Goal: Task Accomplishment & Management: Use online tool/utility

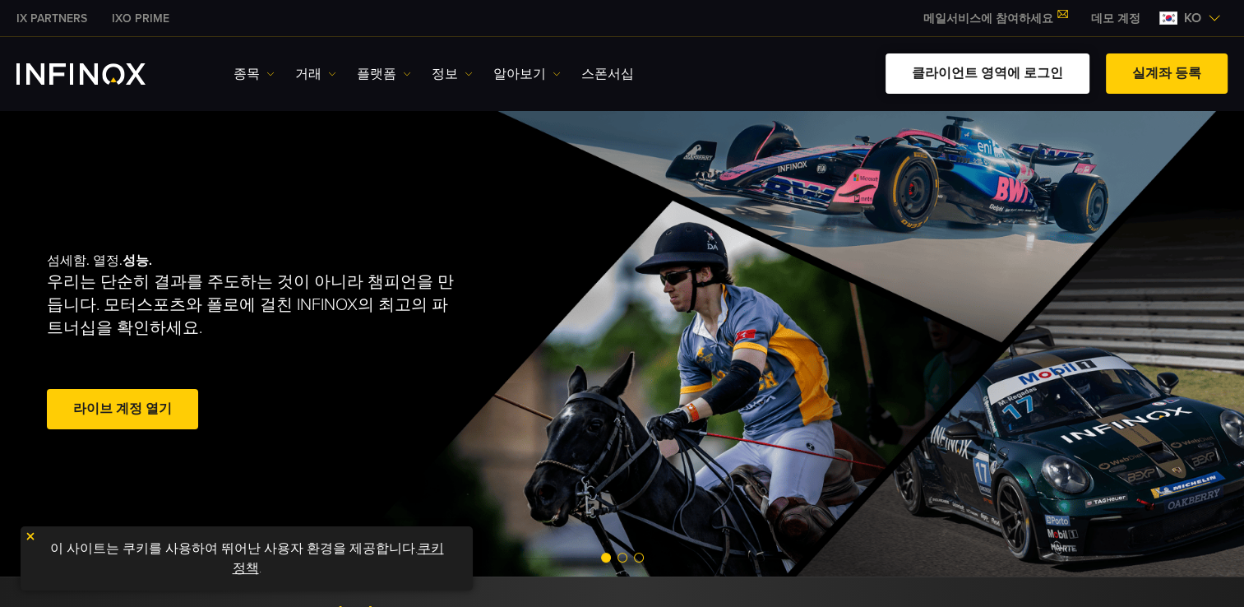
click at [943, 74] on link "클라이언트 영역에 로그인" at bounding box center [988, 73] width 204 height 40
drag, startPoint x: 0, startPoint y: 0, endPoint x: 976, endPoint y: 74, distance: 978.8
click at [976, 74] on link "클라이언트 영역에 로그인" at bounding box center [988, 73] width 204 height 40
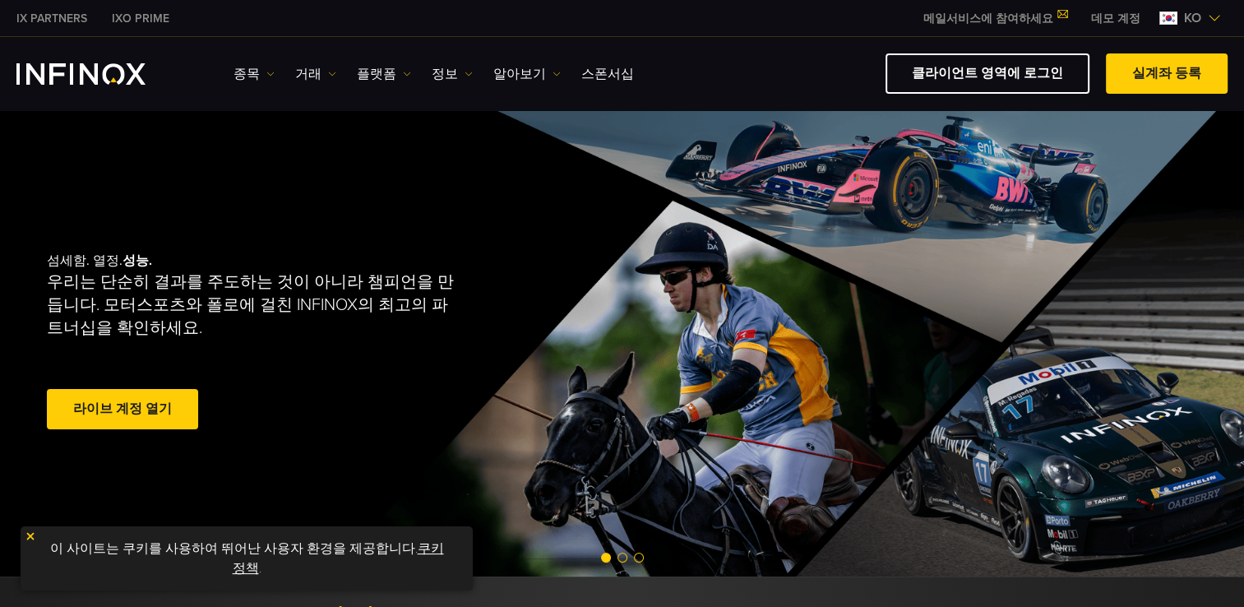
click at [1115, 16] on link "데모 계정" at bounding box center [1116, 18] width 74 height 17
